Goal: Information Seeking & Learning: Find specific fact

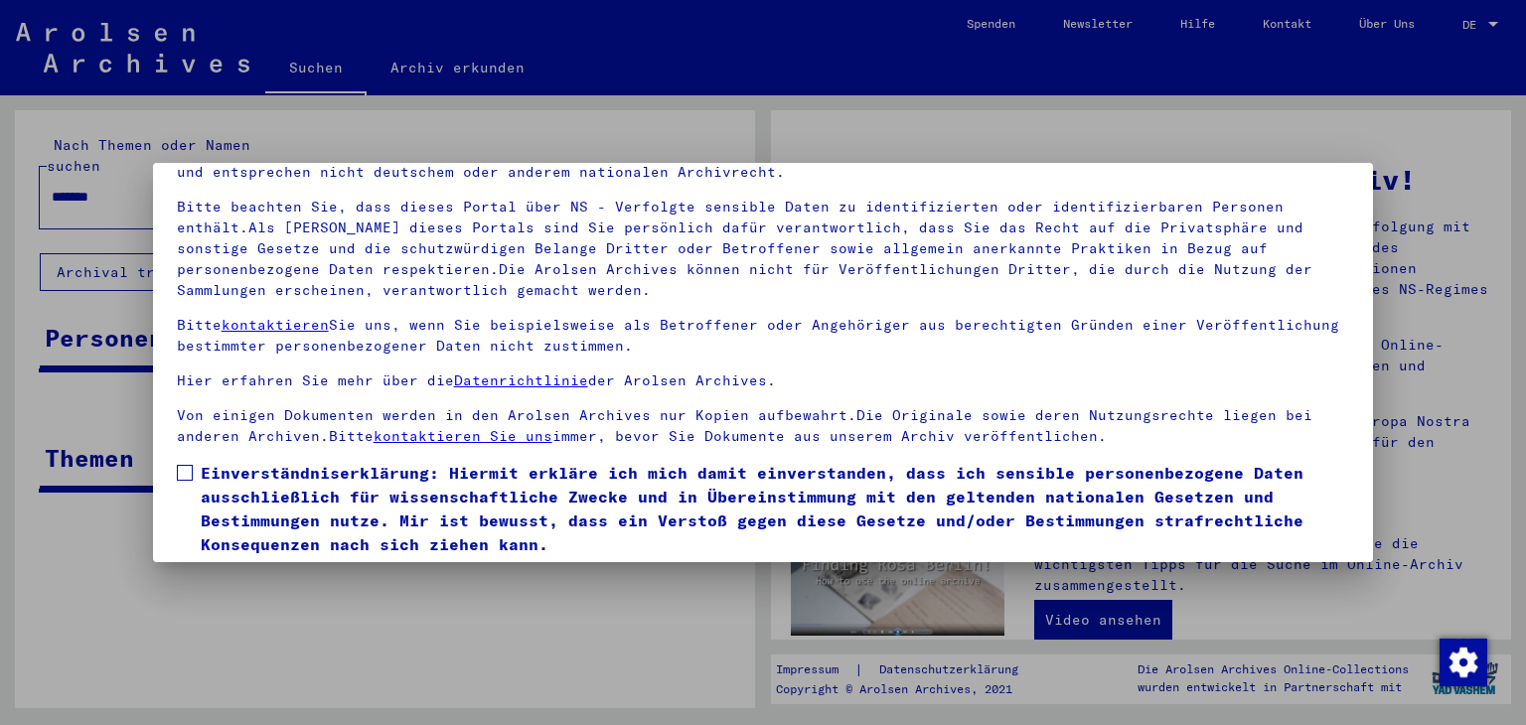
scroll to position [171, 0]
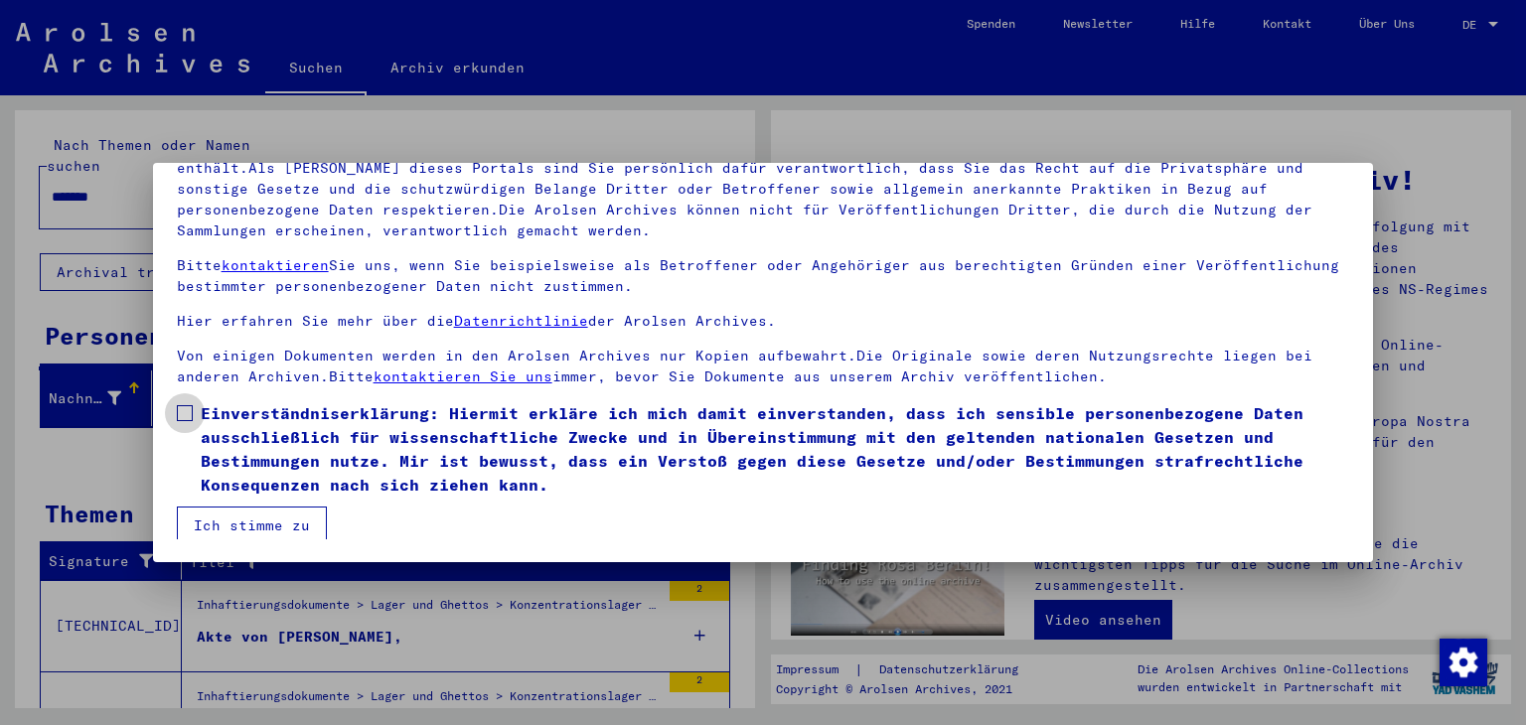
click at [184, 407] on span at bounding box center [185, 413] width 16 height 16
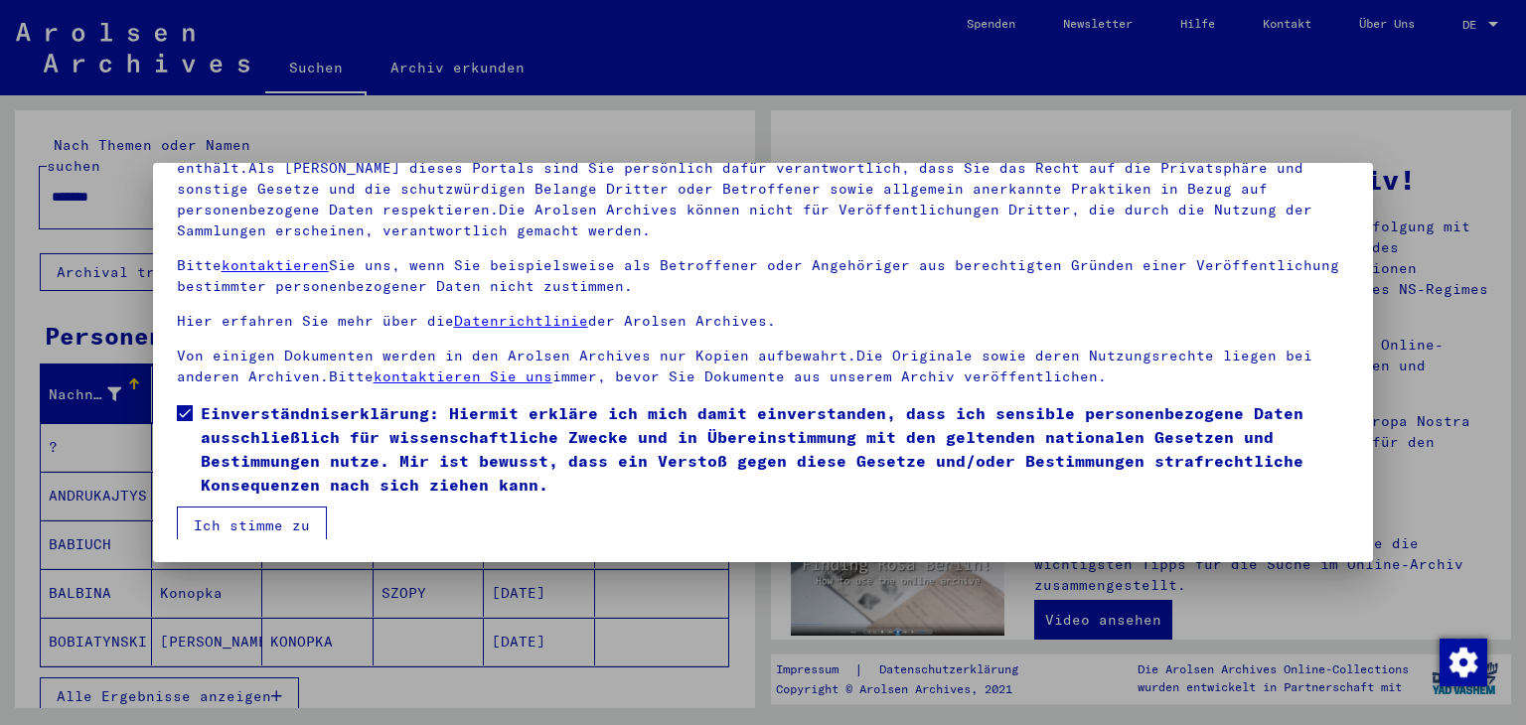
scroll to position [5, 0]
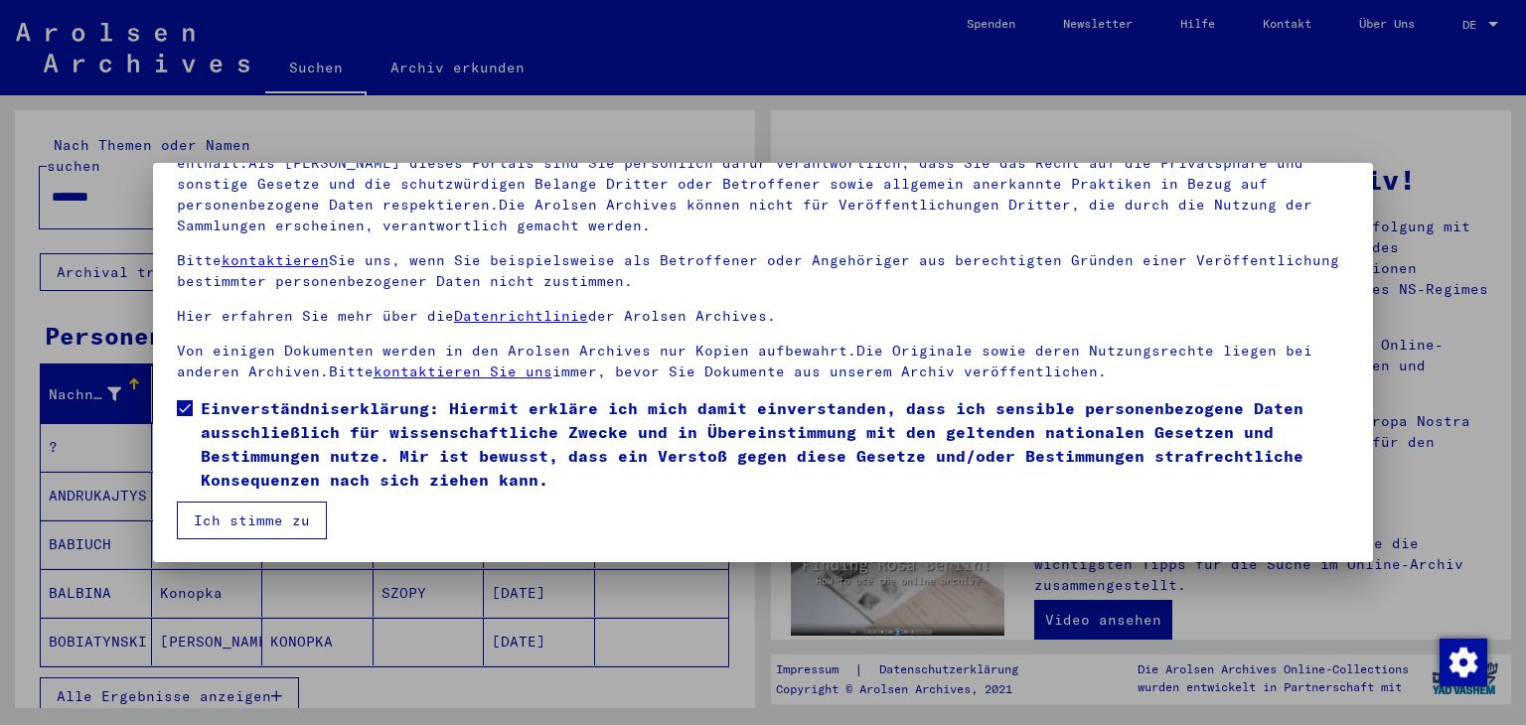
click at [258, 511] on button "Ich stimme zu" at bounding box center [252, 521] width 150 height 38
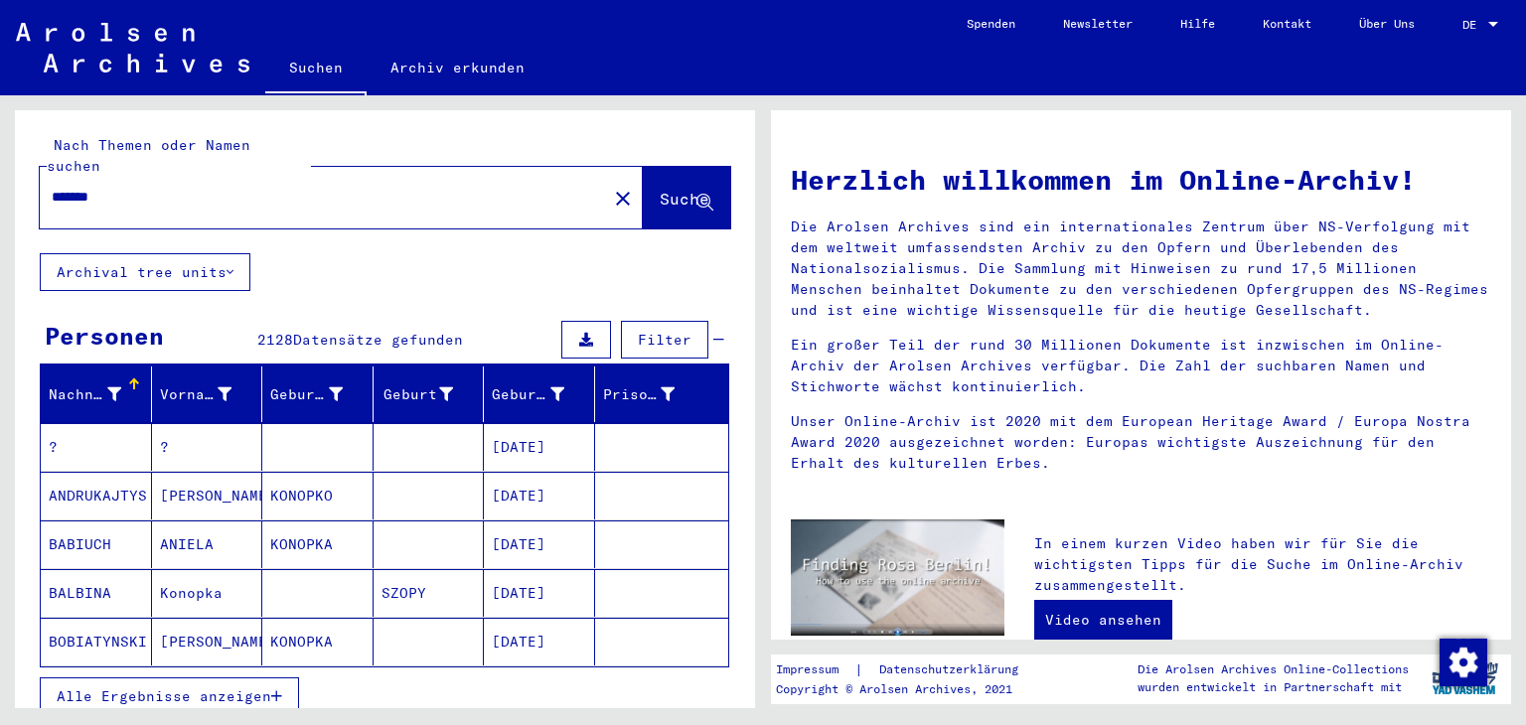
click at [112, 618] on mat-cell "BOBIATYNSKI" at bounding box center [96, 642] width 111 height 48
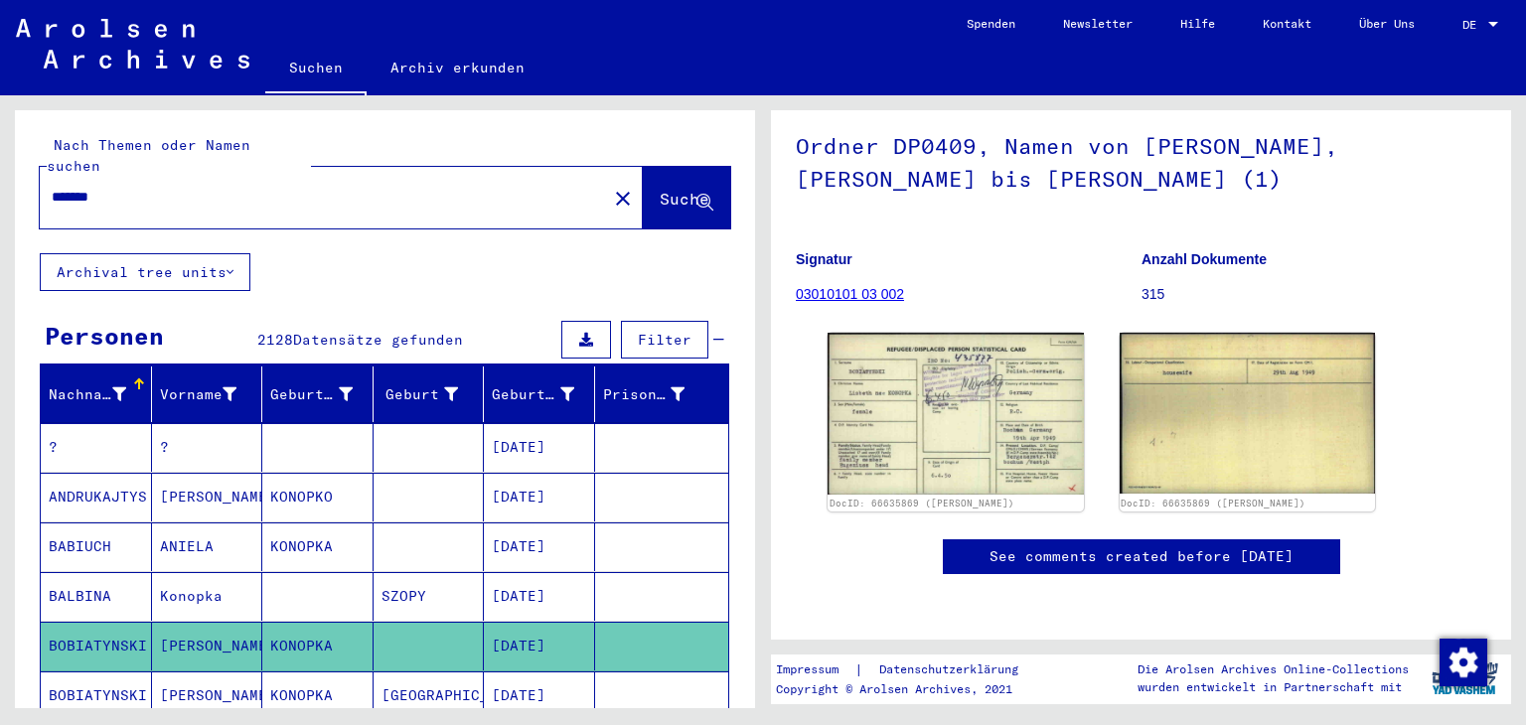
scroll to position [221, 0]
click at [1498, 21] on div at bounding box center [1493, 25] width 18 height 14
click at [1459, 33] on span "English" at bounding box center [1442, 35] width 49 height 15
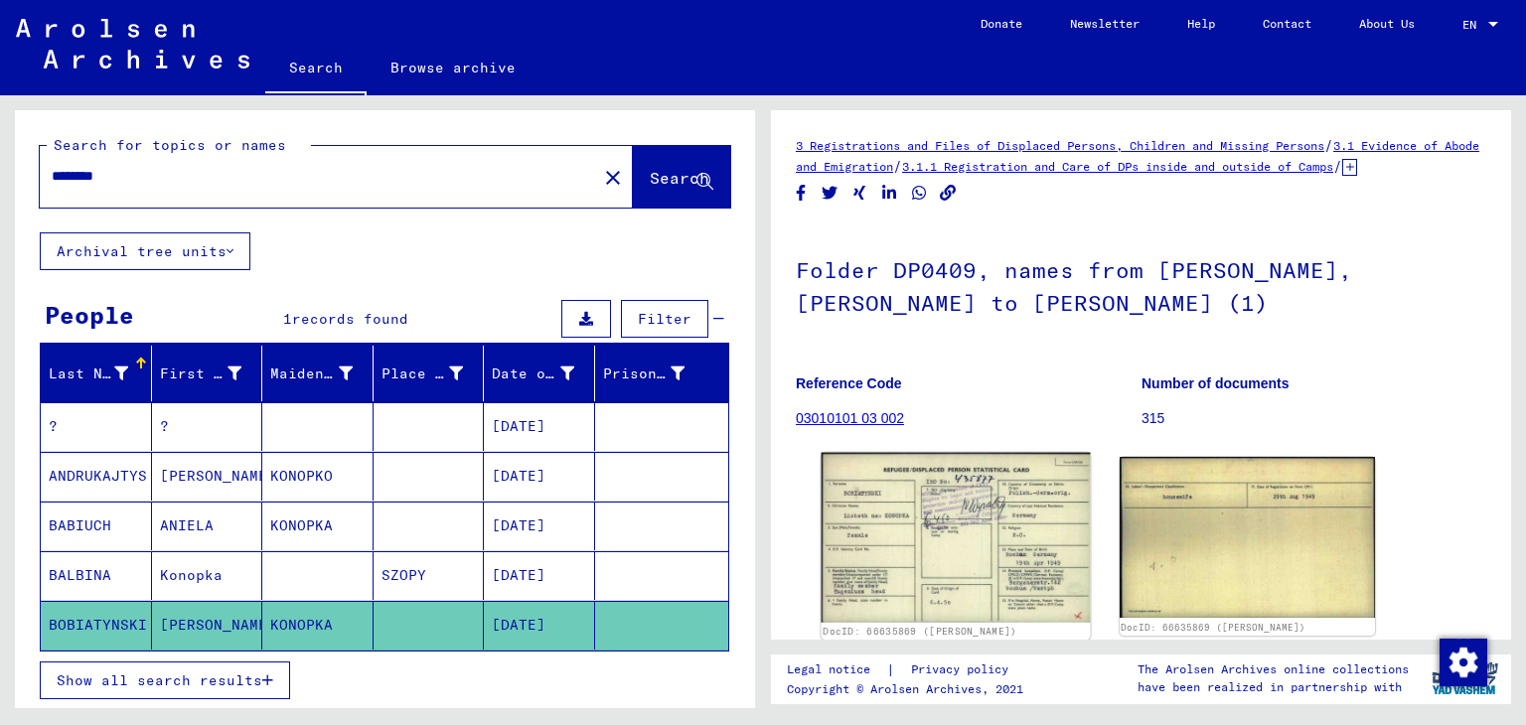
click at [937, 613] on img at bounding box center [955, 538] width 268 height 170
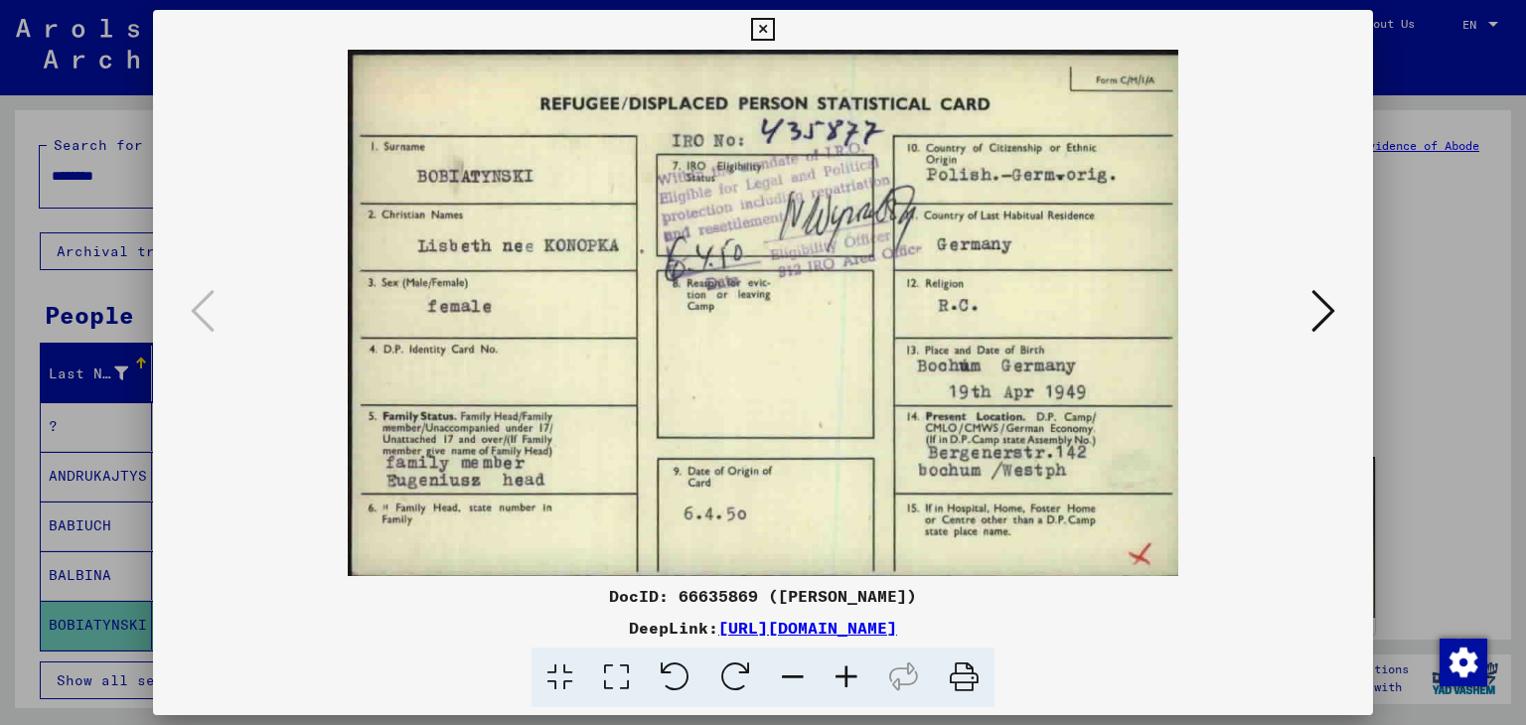
click at [769, 23] on icon at bounding box center [762, 30] width 23 height 24
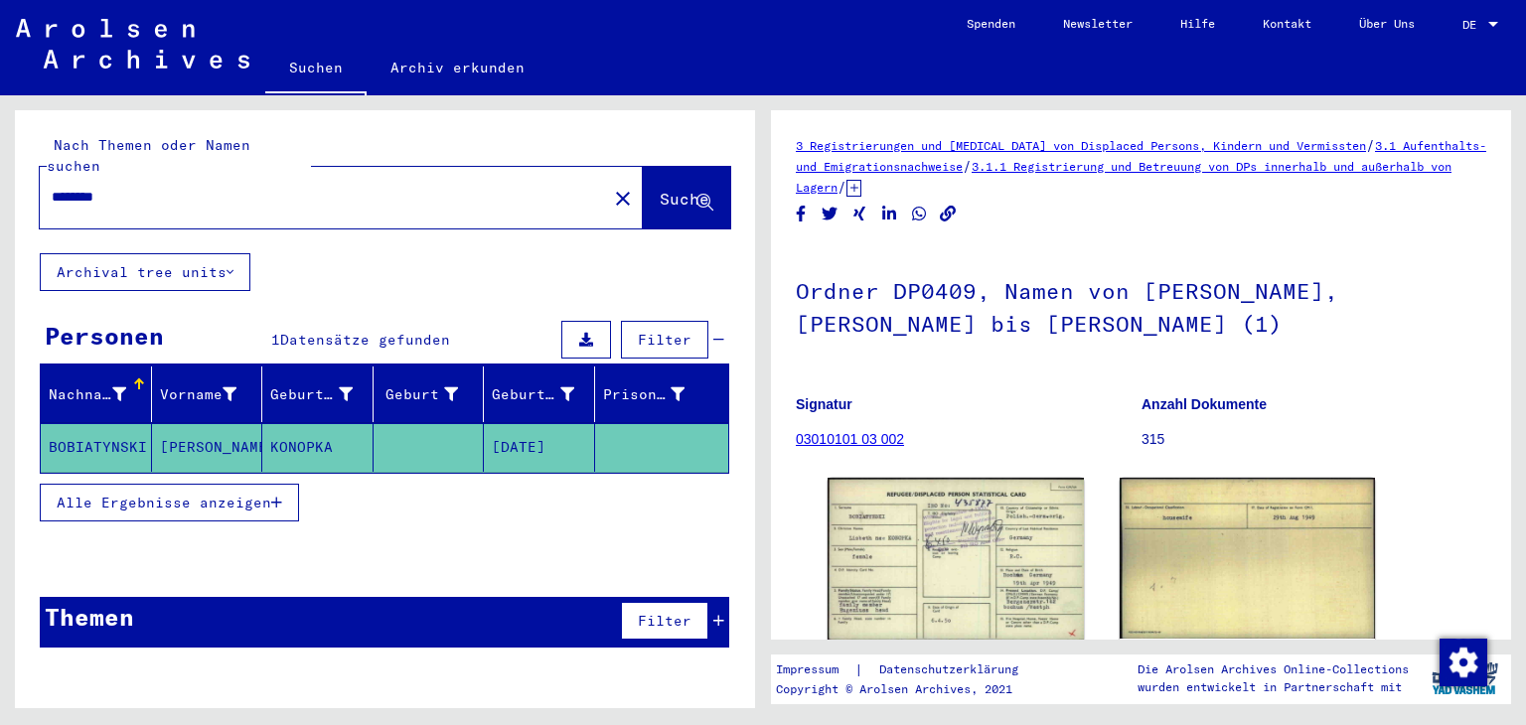
type input "*******"
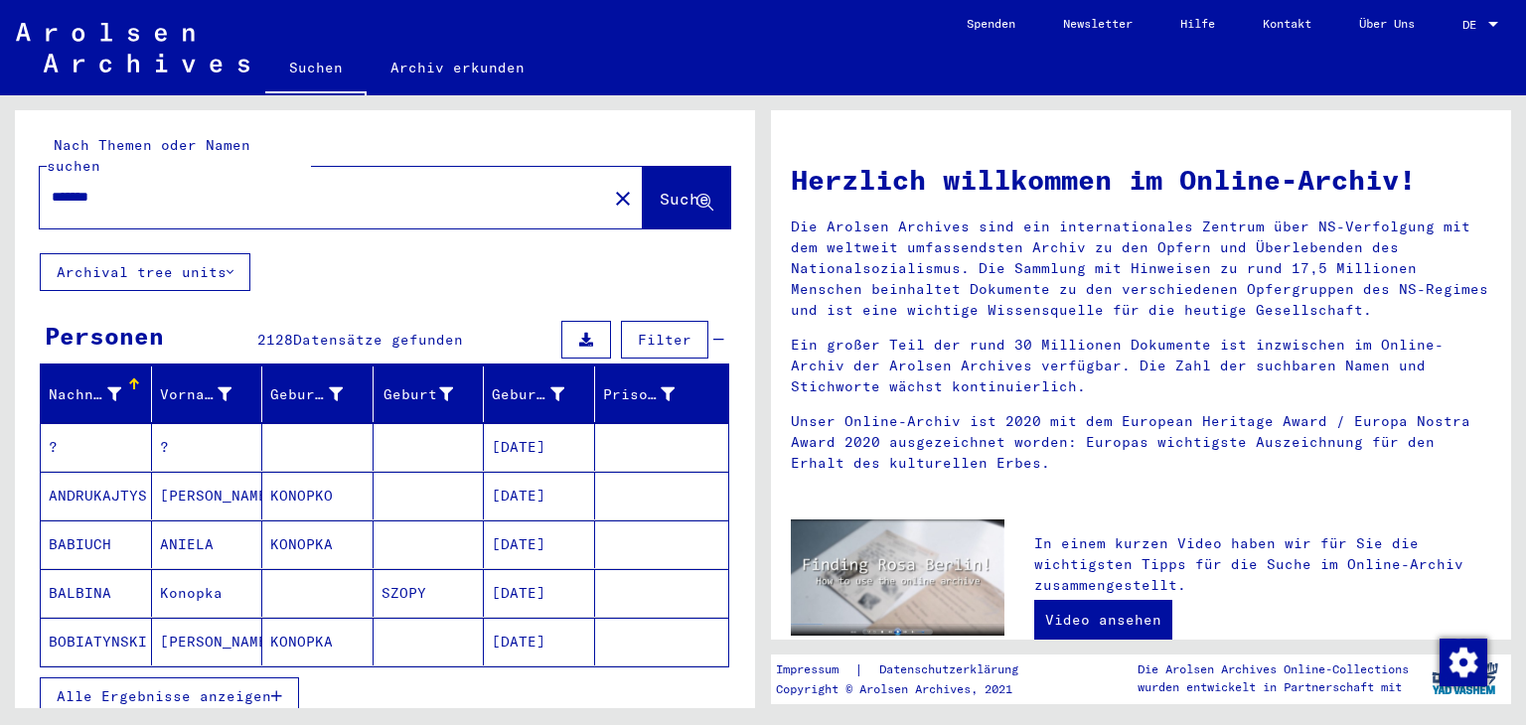
drag, startPoint x: 563, startPoint y: 559, endPoint x: 573, endPoint y: 630, distance: 71.2
click at [572, 633] on mat-table "Nachname Vorname Geburtsname Geburt‏ Geburtsdatum Prisoner # ? ? [DATE] [PERSON…" at bounding box center [384, 517] width 689 height 301
